Goal: Task Accomplishment & Management: Manage account settings

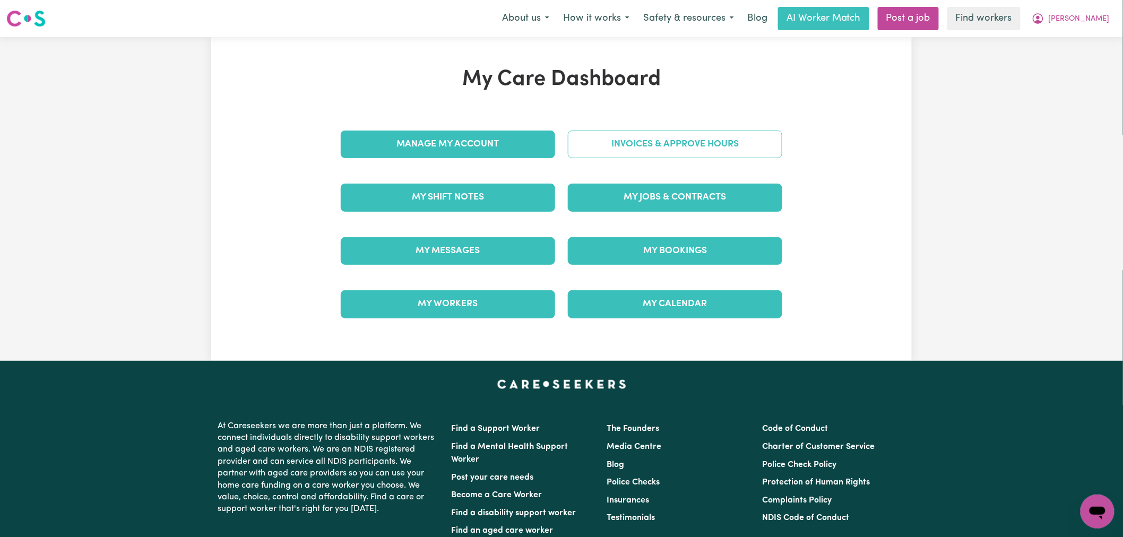
click at [728, 153] on link "Invoices & Approve Hours" at bounding box center [675, 145] width 214 height 28
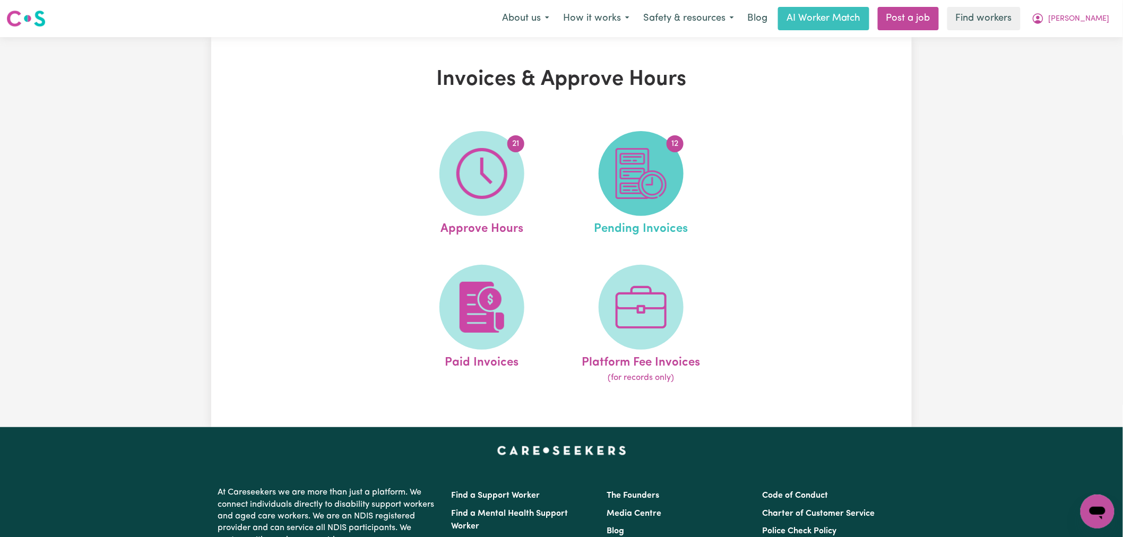
click at [651, 160] on img at bounding box center [640, 173] width 51 height 51
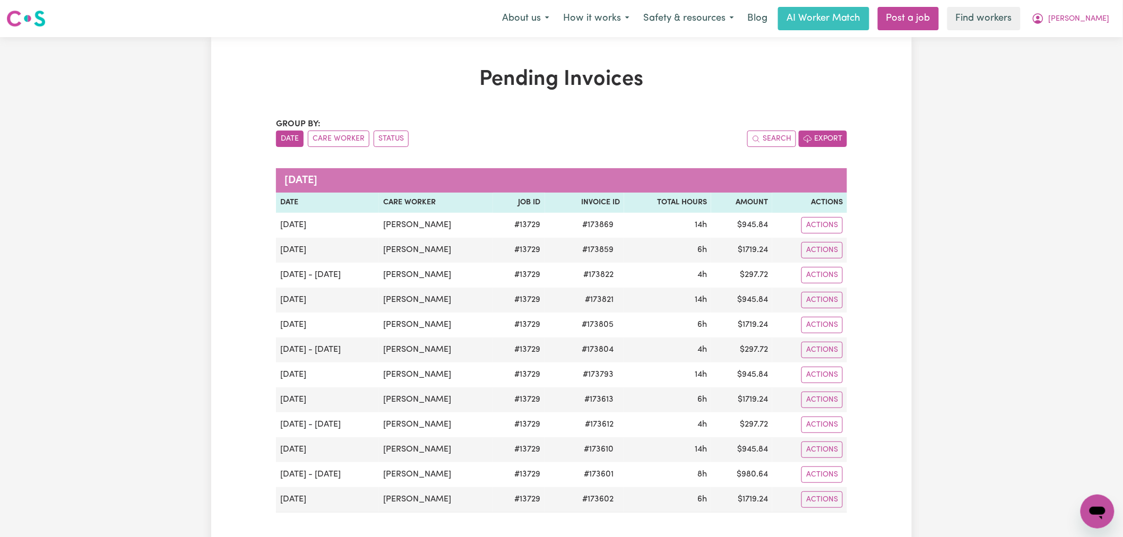
click at [805, 142] on icon "button" at bounding box center [807, 139] width 8 height 8
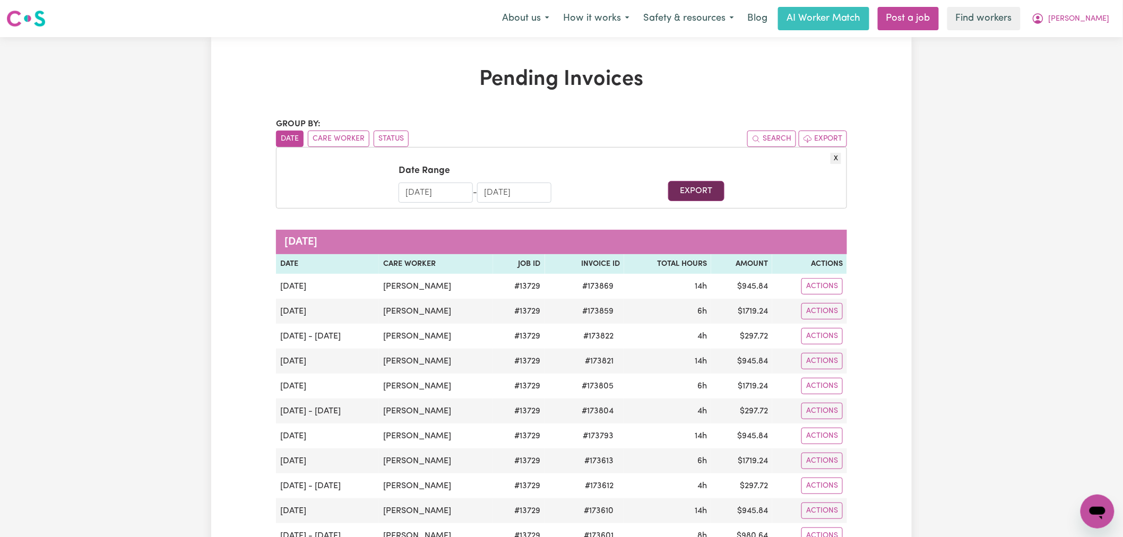
click at [697, 188] on button "Export" at bounding box center [696, 191] width 56 height 20
click at [1044, 19] on icon "My Account" at bounding box center [1037, 18] width 13 height 13
click at [1084, 49] on link "My Dashboard" at bounding box center [1074, 41] width 84 height 20
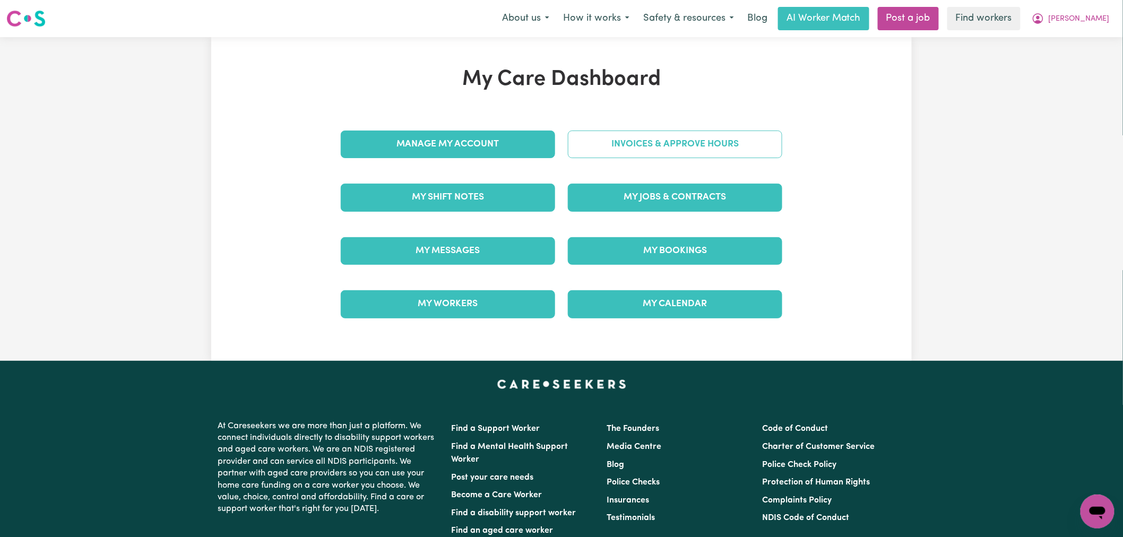
click at [709, 147] on link "Invoices & Approve Hours" at bounding box center [675, 145] width 214 height 28
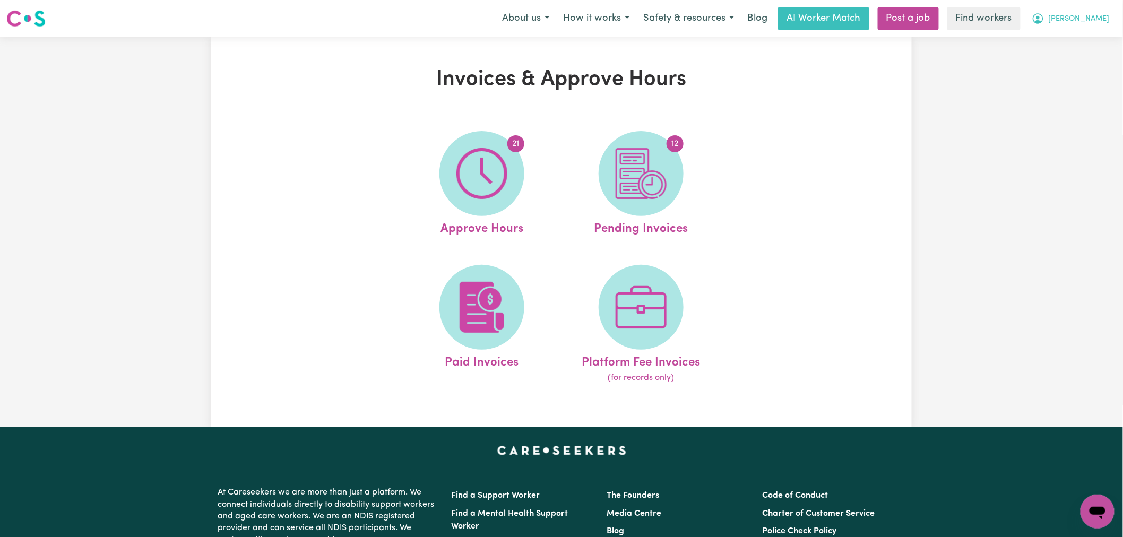
drag, startPoint x: 1091, startPoint y: 23, endPoint x: 1093, endPoint y: 29, distance: 6.7
click at [1091, 23] on span "[PERSON_NAME]" at bounding box center [1078, 19] width 61 height 12
click at [1091, 56] on link "Logout" at bounding box center [1074, 61] width 84 height 20
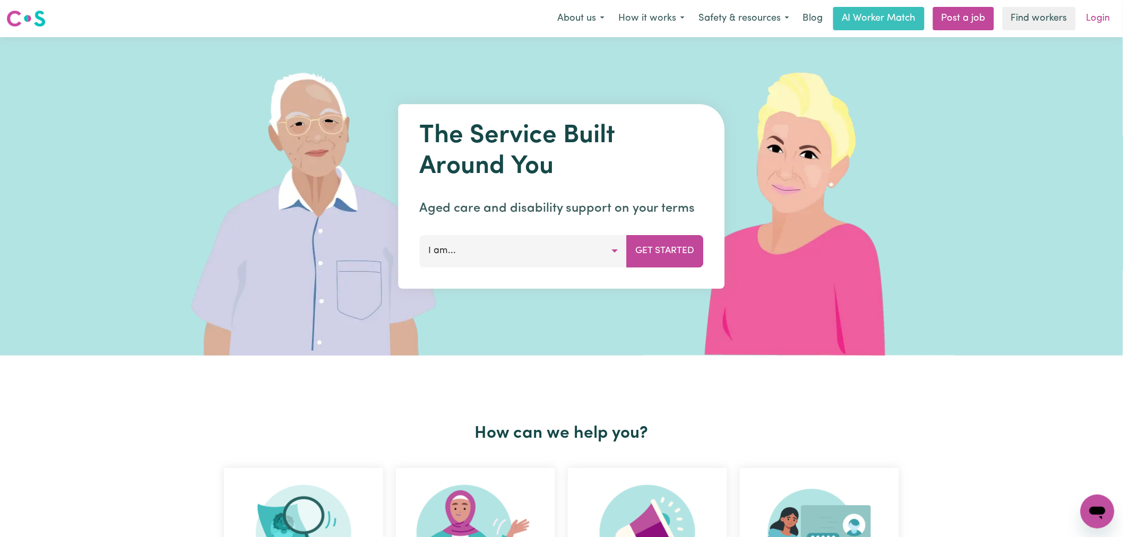
click at [1104, 13] on link "Login" at bounding box center [1098, 18] width 37 height 23
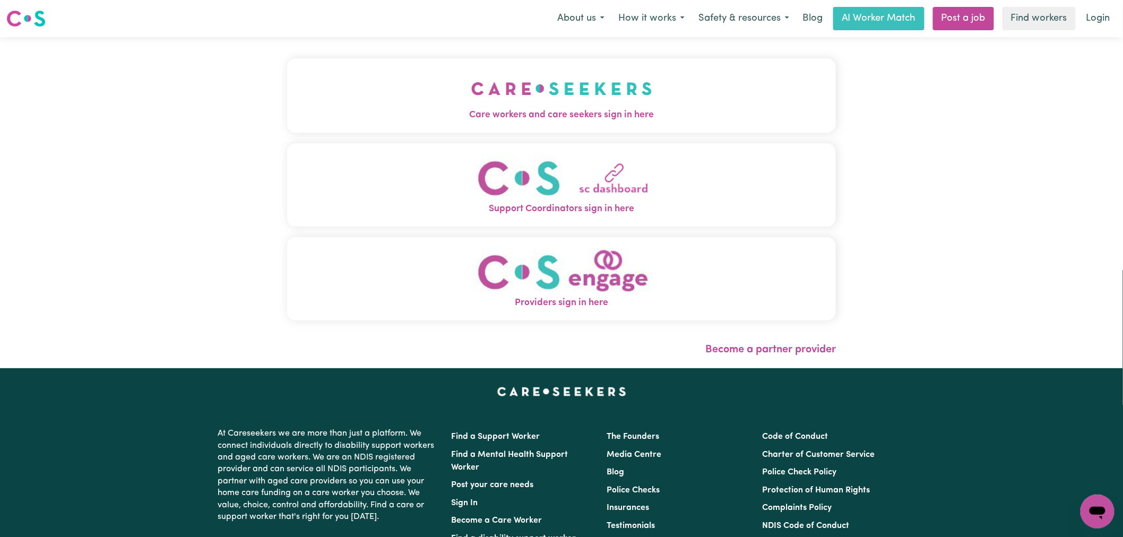
click at [451, 101] on button "Care workers and care seekers sign in here" at bounding box center [561, 95] width 549 height 74
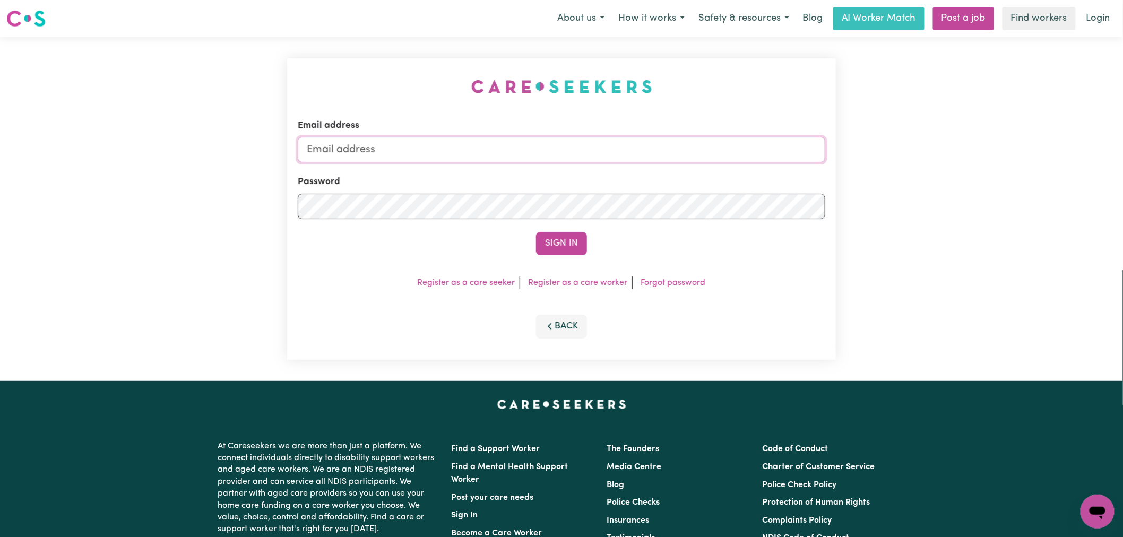
type input "[PERSON_NAME][EMAIL_ADDRESS][DOMAIN_NAME]"
click at [549, 248] on button "Sign In" at bounding box center [561, 243] width 51 height 23
